Goal: Task Accomplishment & Management: Complete application form

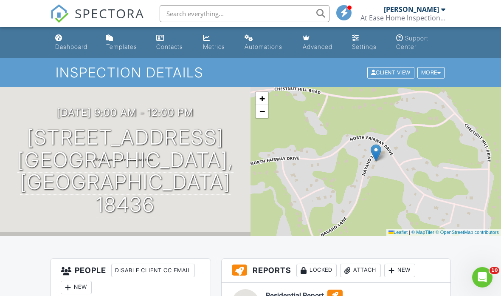
click at [71, 43] on div "Dashboard" at bounding box center [71, 46] width 32 height 7
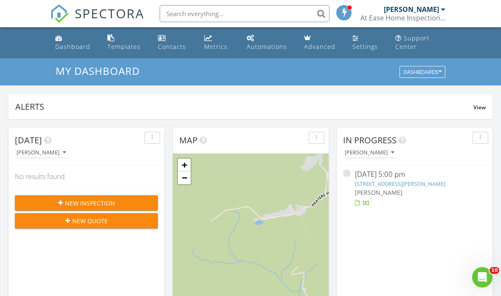
click at [110, 203] on span "New Inspection" at bounding box center [90, 202] width 50 height 9
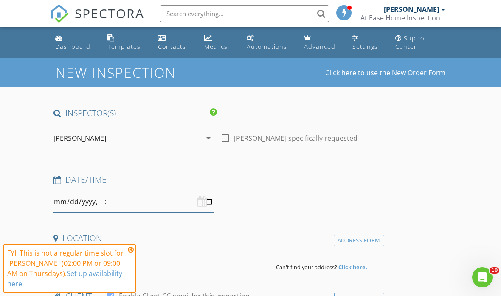
click at [161, 202] on input "datetime-local" at bounding box center [134, 201] width 160 height 21
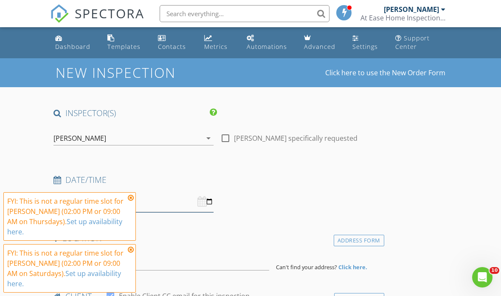
type input "2025-08-30T13:00"
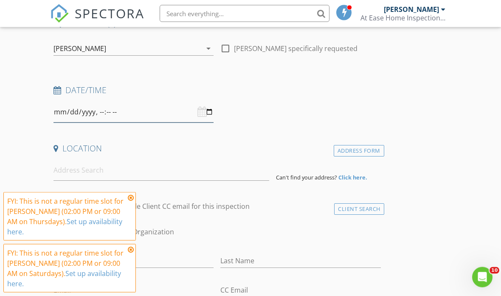
scroll to position [90, 0]
click at [162, 170] on input at bounding box center [162, 170] width 216 height 21
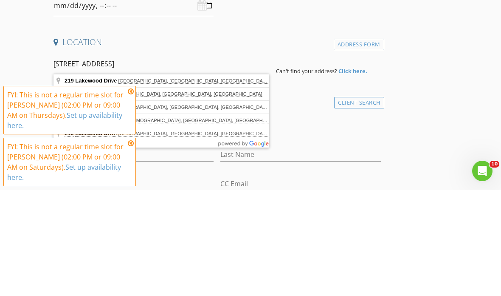
type input "219 Lakewood Drive, Milford, PA, USA"
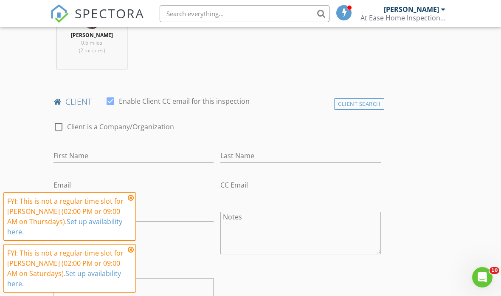
scroll to position [374, 0]
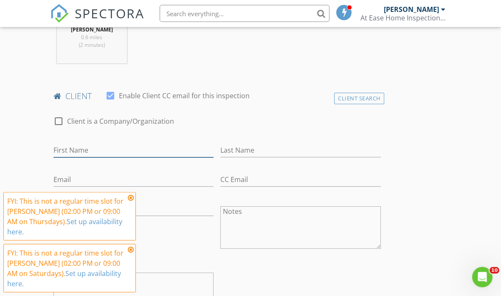
click at [154, 152] on input "First Name" at bounding box center [134, 151] width 160 height 14
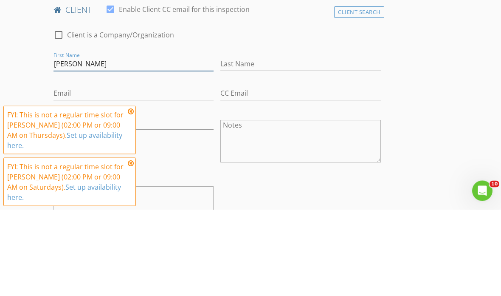
type input "Stefany"
click at [270, 144] on input "Last Name" at bounding box center [301, 151] width 160 height 14
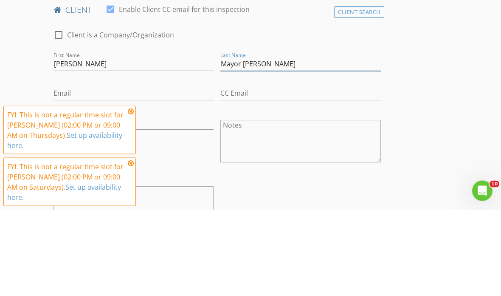
type input "Mayor [PERSON_NAME]"
click at [146, 173] on input "Email" at bounding box center [134, 180] width 160 height 14
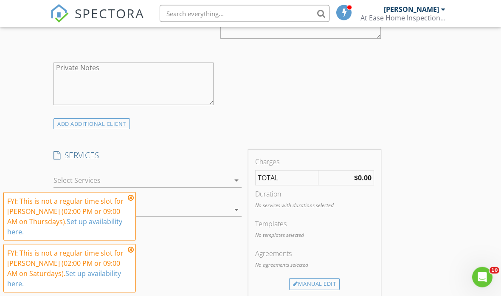
scroll to position [584, 0]
type input "Smayor101112@gmail.com"
click at [224, 179] on div at bounding box center [142, 180] width 176 height 14
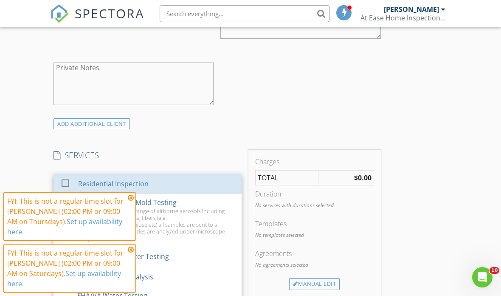
click at [138, 186] on div "Residential Inspection" at bounding box center [113, 183] width 71 height 10
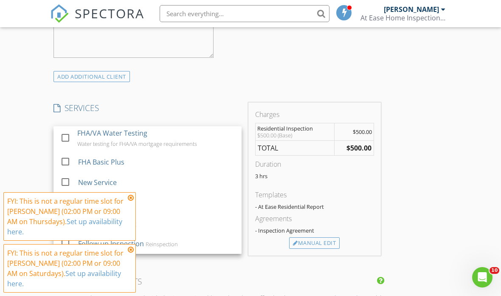
scroll to position [115, 0]
click at [433, 162] on div "INSPECTOR(S) check_box Matthew Cline PRIMARY Matthew Cline arrow_drop_down chec…" at bounding box center [250, 175] width 401 height 1399
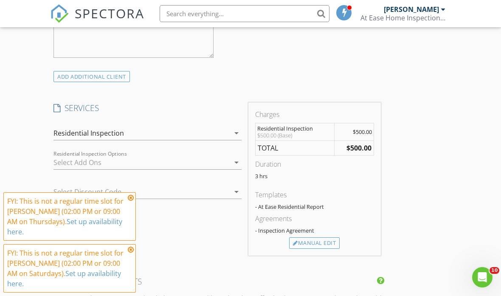
click at [227, 164] on div at bounding box center [142, 163] width 176 height 14
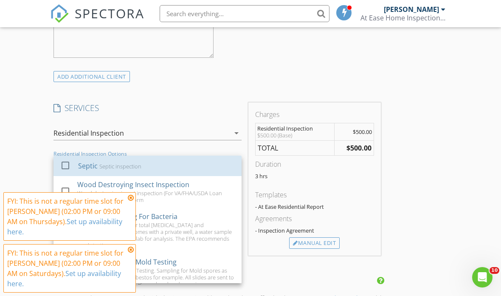
click at [171, 168] on div "Septic Septic inspection" at bounding box center [156, 165] width 157 height 17
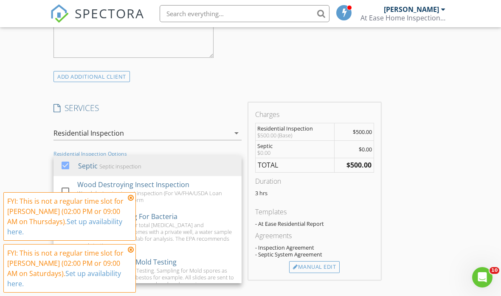
click at [421, 208] on div "INSPECTOR(S) check_box Matthew Cline PRIMARY Matthew Cline arrow_drop_down chec…" at bounding box center [250, 188] width 401 height 1424
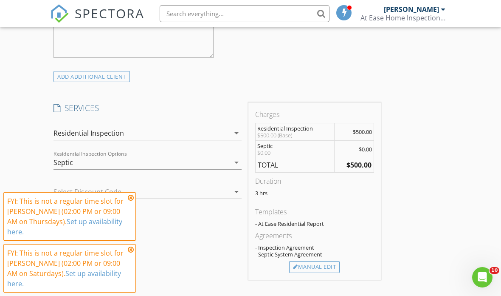
click at [226, 156] on div "Septic" at bounding box center [142, 163] width 176 height 14
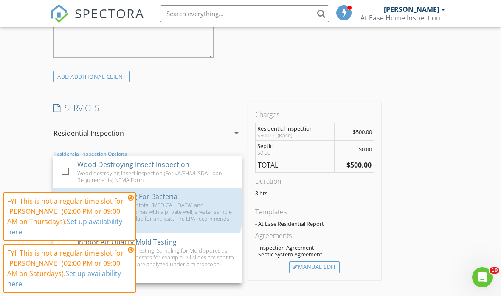
scroll to position [27, 0]
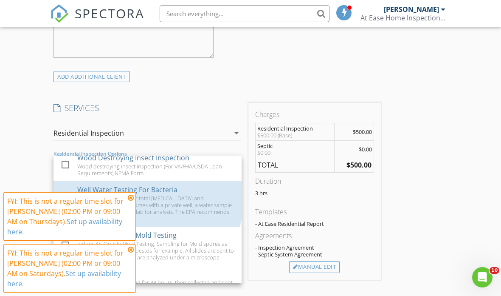
click at [62, 202] on div at bounding box center [65, 203] width 14 height 14
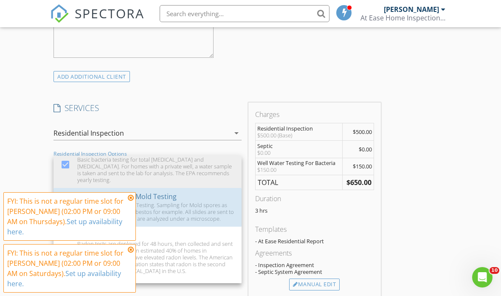
scroll to position [66, 0]
click at [70, 201] on div at bounding box center [65, 206] width 14 height 14
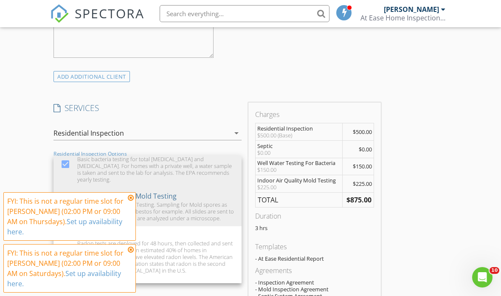
click at [433, 204] on div "INSPECTOR(S) check_box Matthew Cline PRIMARY Matthew Cline arrow_drop_down chec…" at bounding box center [250, 208] width 401 height 1465
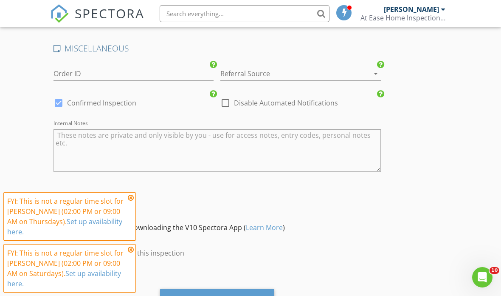
scroll to position [1259, 0]
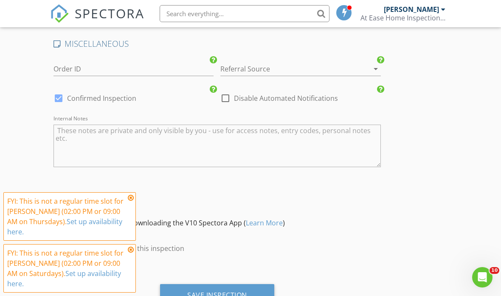
click at [232, 294] on div "Save Inspection" at bounding box center [217, 295] width 60 height 8
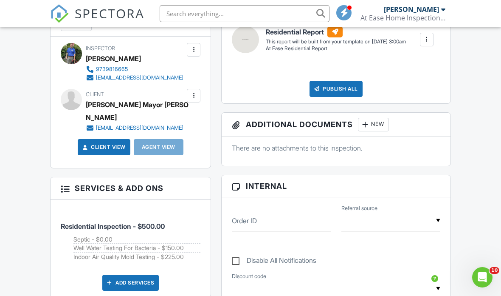
scroll to position [262, 0]
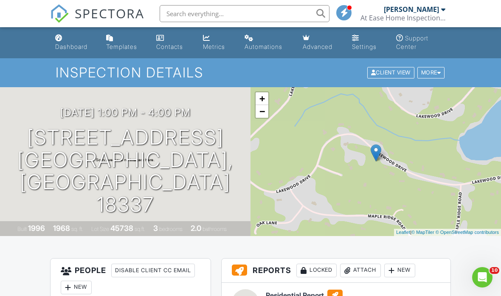
click at [71, 40] on link "Dashboard" at bounding box center [74, 43] width 44 height 24
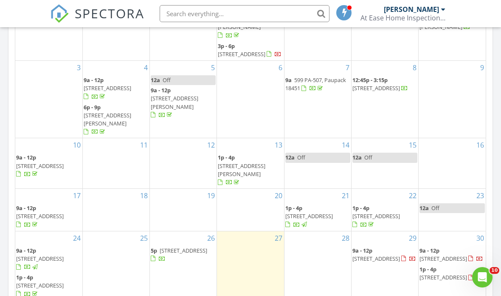
scroll to position [2, 0]
